Goal: Information Seeking & Learning: Learn about a topic

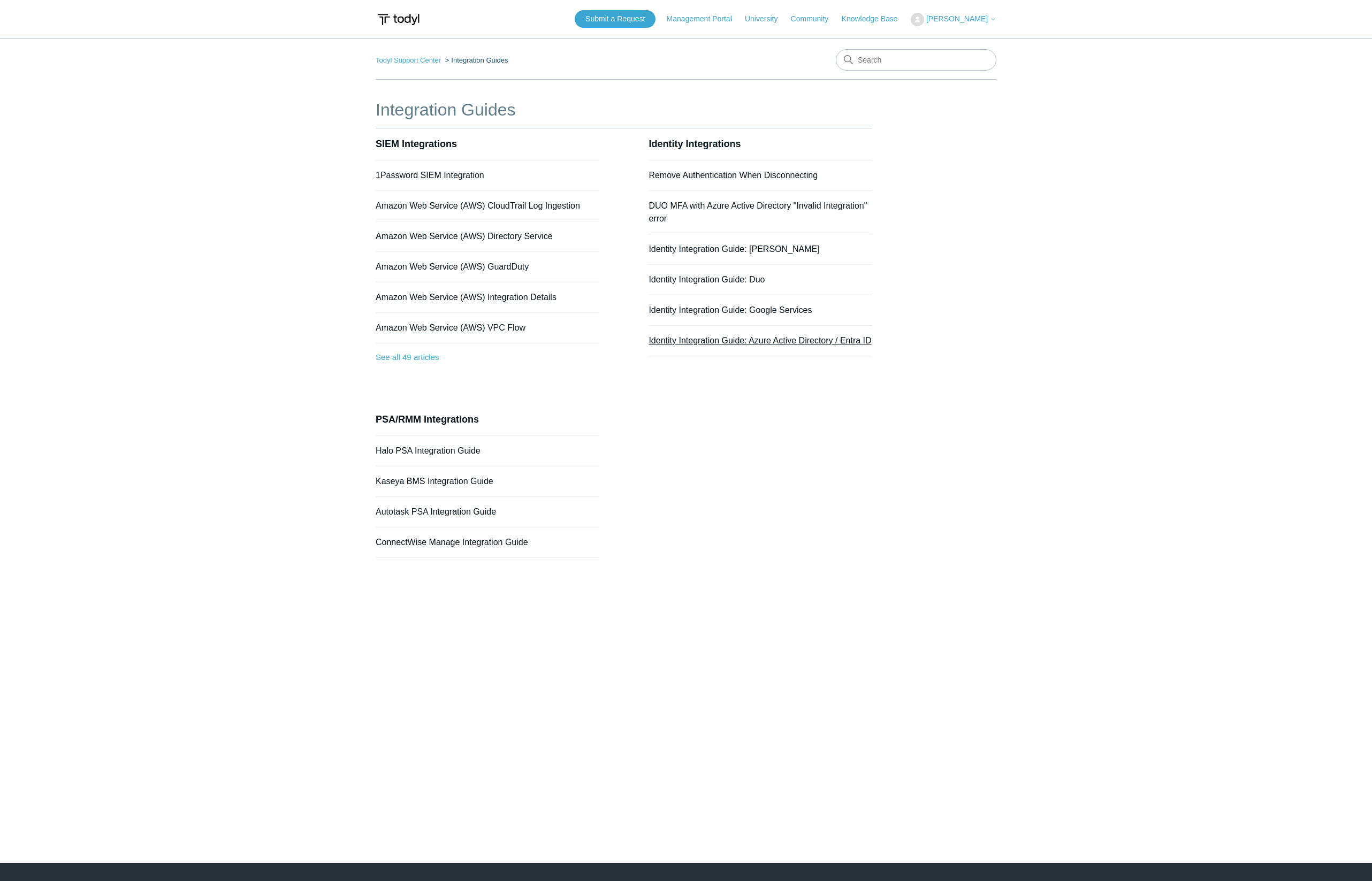
click at [832, 343] on link "Identity Integration Guide: Azure Active Directory / Entra ID" at bounding box center [759, 340] width 223 height 9
